Goal: Task Accomplishment & Management: Manage account settings

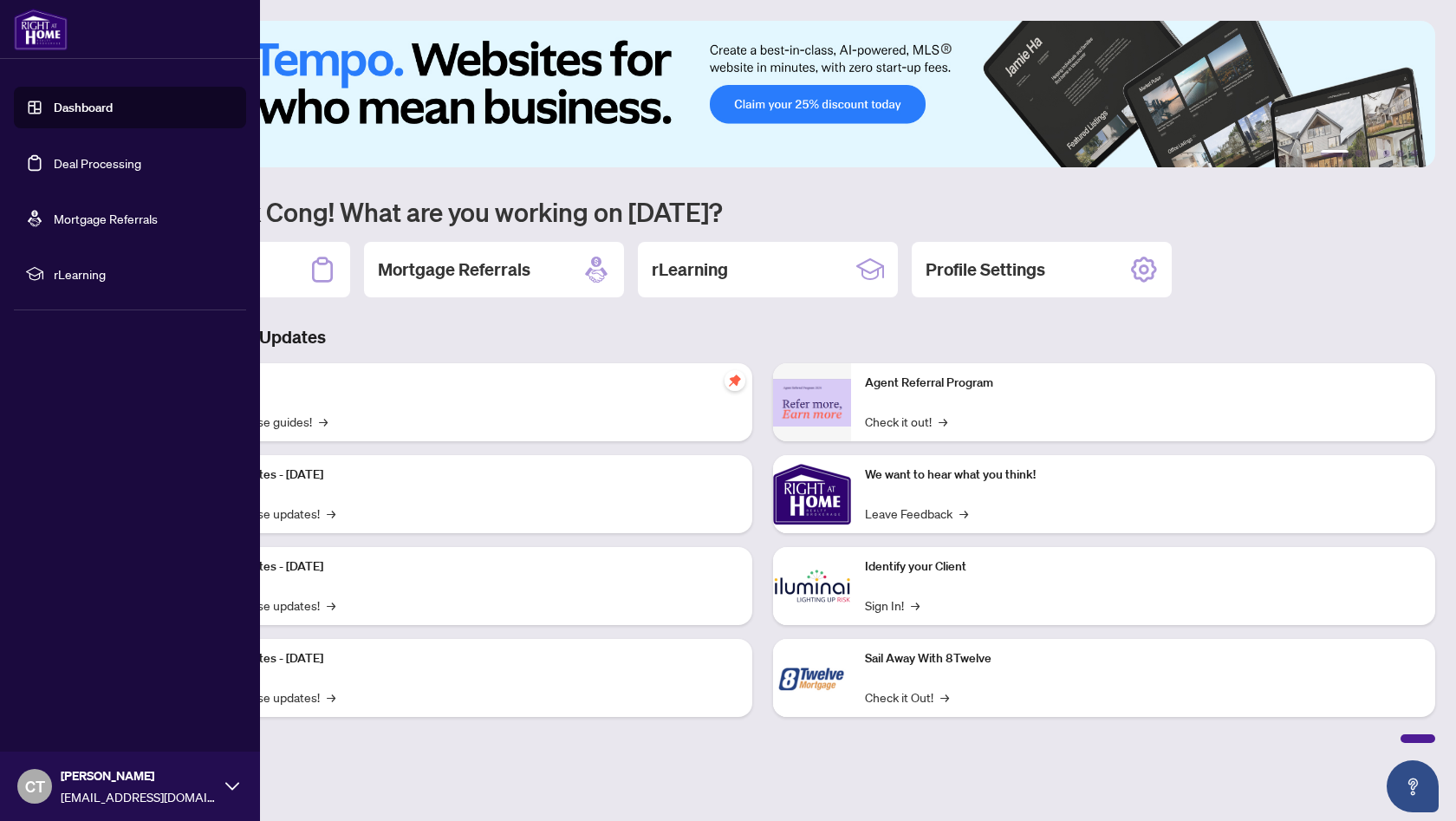
click at [90, 160] on link "Deal Processing" at bounding box center [97, 162] width 87 height 15
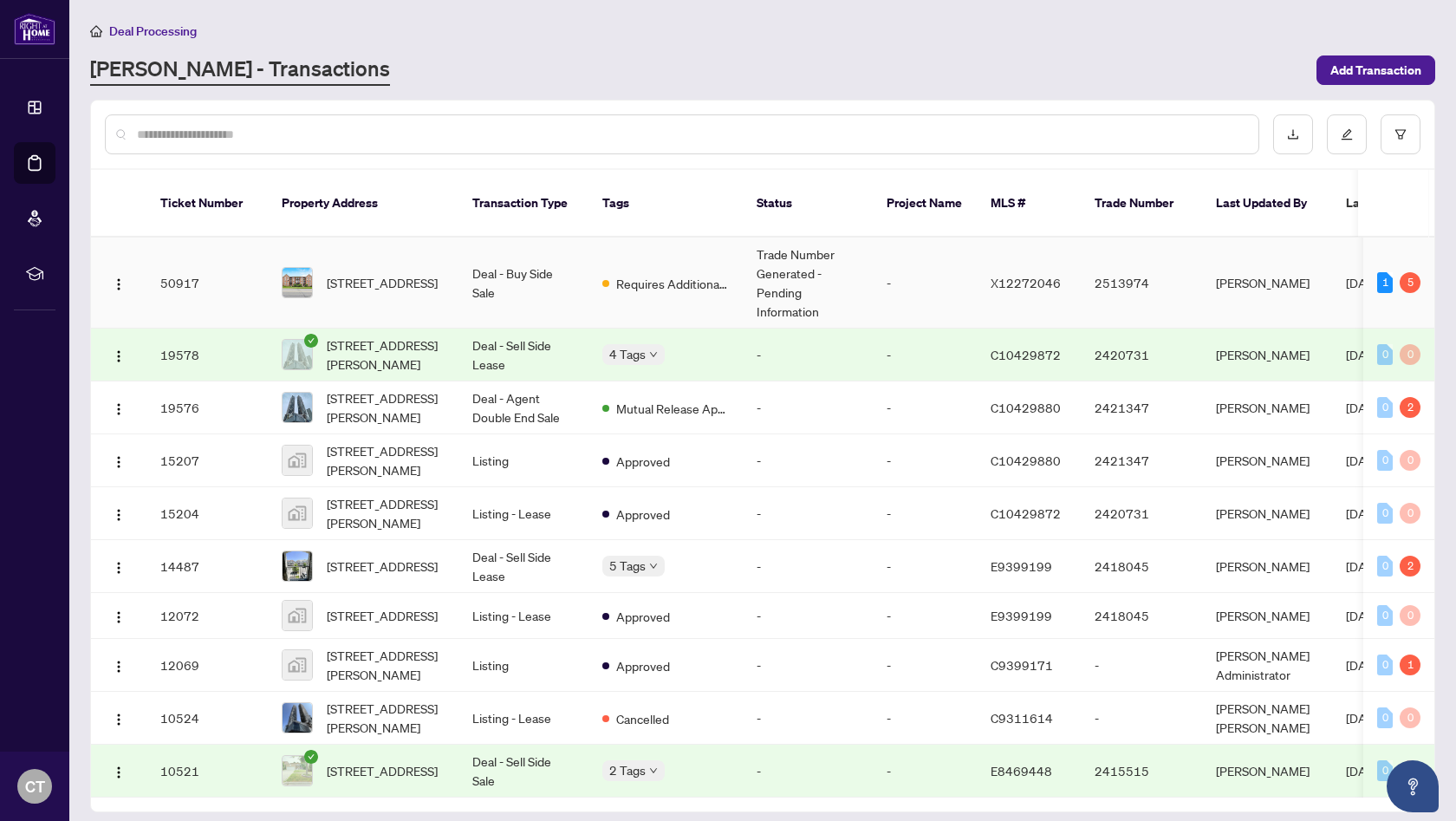
click at [690, 274] on span "Requires Additional Docs" at bounding box center [672, 283] width 112 height 19
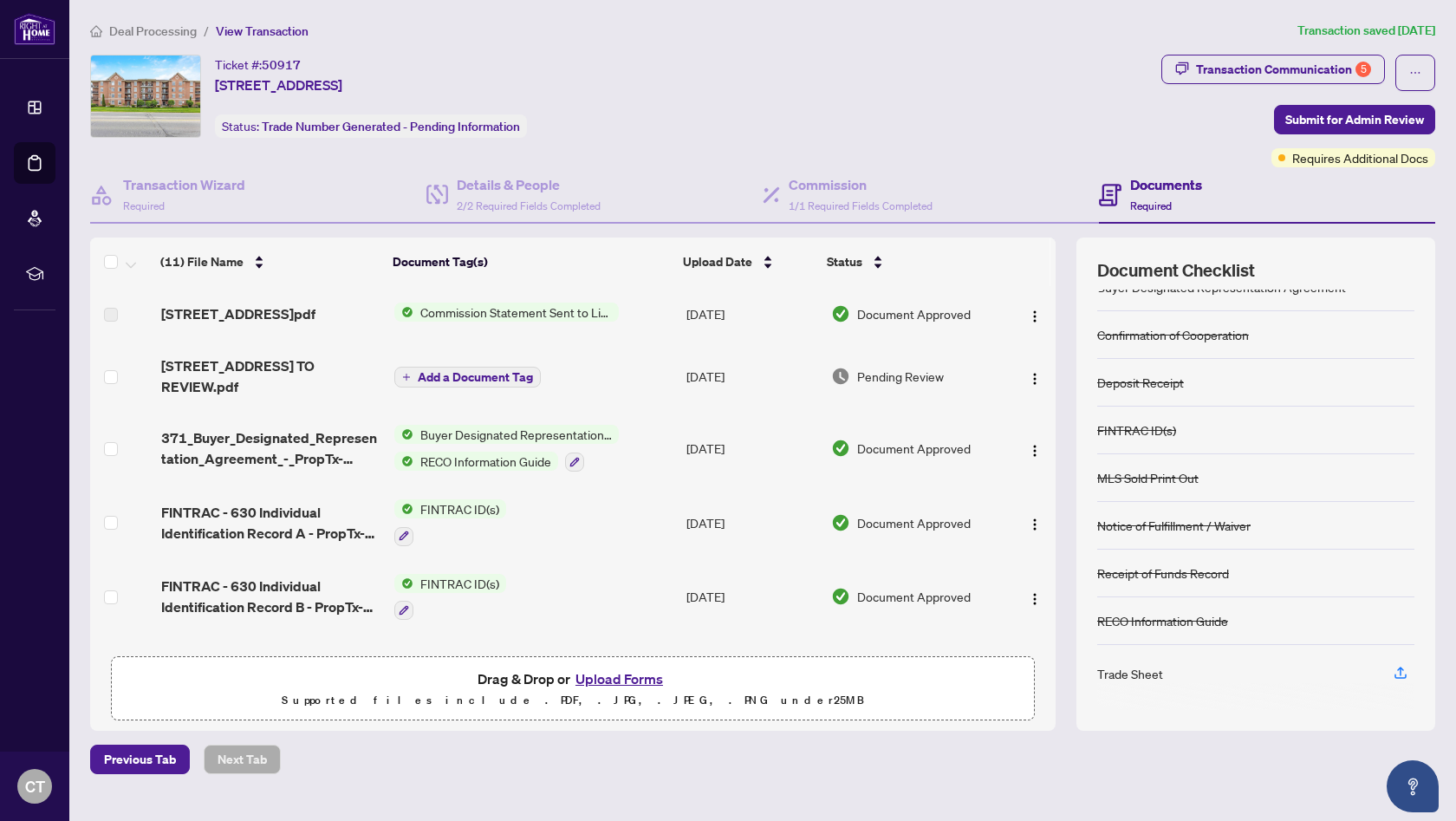
click at [1135, 678] on div "Trade Sheet" at bounding box center [1129, 673] width 66 height 19
click at [1403, 671] on icon "button" at bounding box center [1400, 672] width 15 height 15
click at [1392, 670] on icon "button" at bounding box center [1400, 672] width 15 height 15
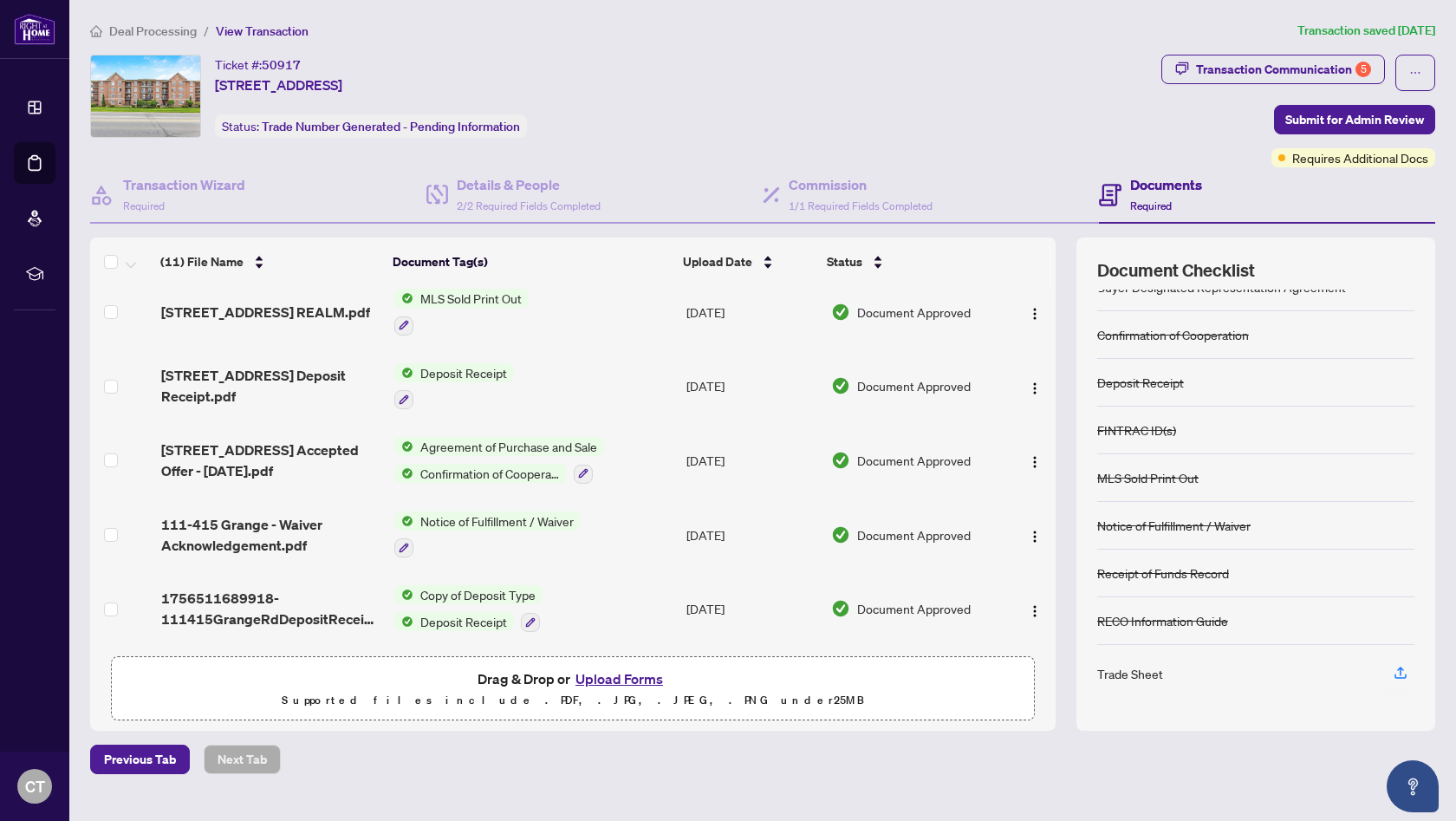
scroll to position [434, 0]
click at [1402, 669] on icon "button" at bounding box center [1400, 672] width 15 height 15
click at [1138, 211] on span "Required" at bounding box center [1151, 206] width 42 height 13
click at [1161, 181] on h4 "Documents" at bounding box center [1166, 184] width 72 height 21
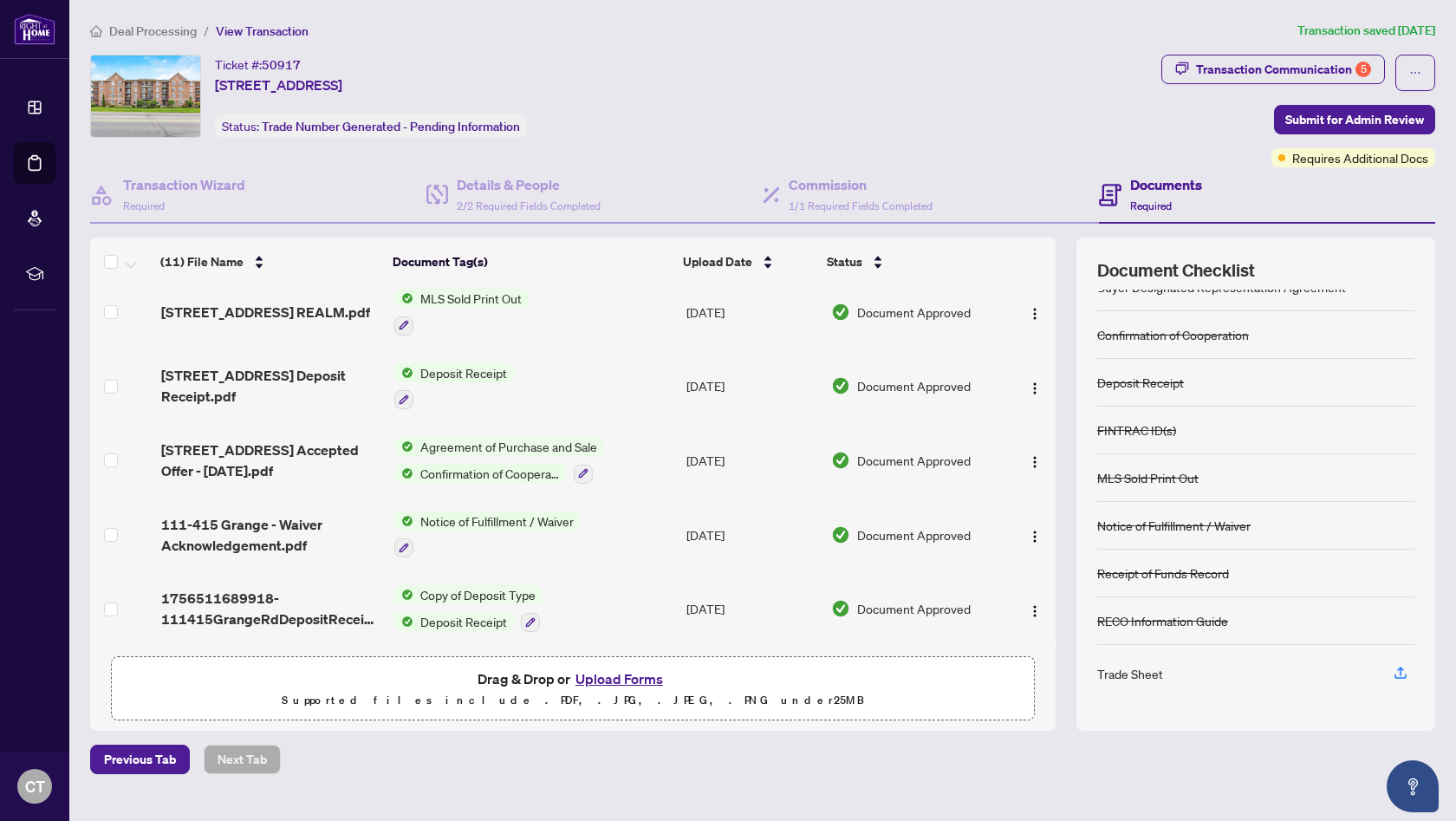
click at [1164, 185] on h4 "Documents" at bounding box center [1166, 184] width 72 height 21
click at [1152, 195] on div "Documents Required" at bounding box center [1166, 194] width 72 height 41
click at [1402, 671] on icon "button" at bounding box center [1400, 672] width 15 height 15
